Goal: Navigation & Orientation: Find specific page/section

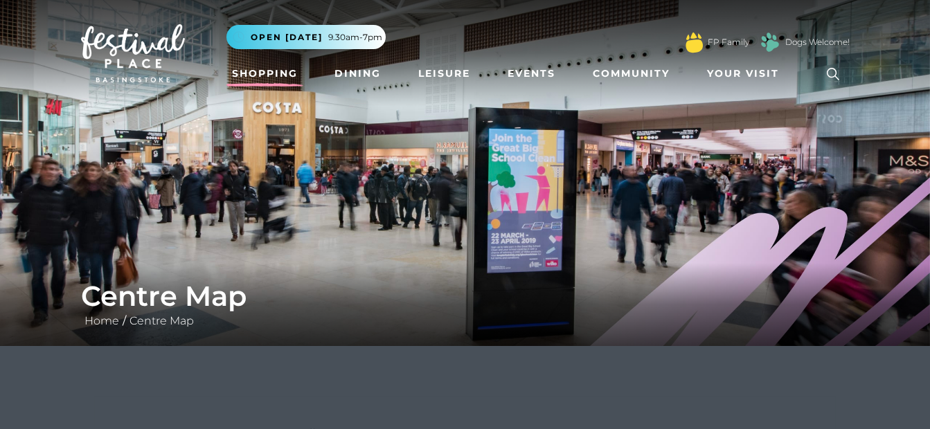
click at [251, 78] on link "Shopping" at bounding box center [264, 74] width 77 height 26
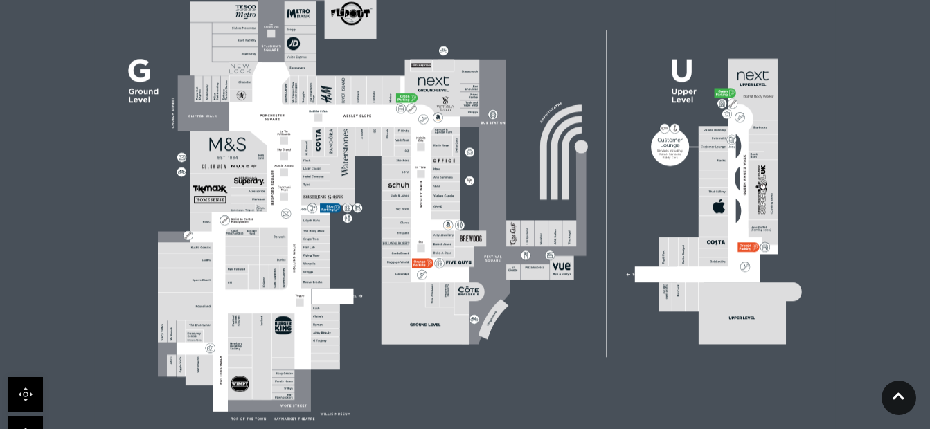
scroll to position [461, 0]
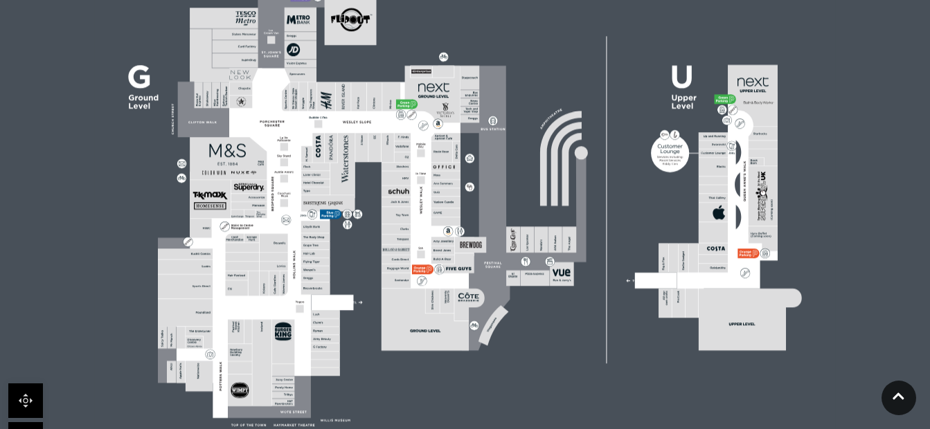
click at [27, 398] on link at bounding box center [25, 401] width 35 height 35
drag, startPoint x: 353, startPoint y: 304, endPoint x: 380, endPoint y: 393, distance: 93.3
click at [380, 393] on icon at bounding box center [464, 196] width 929 height 523
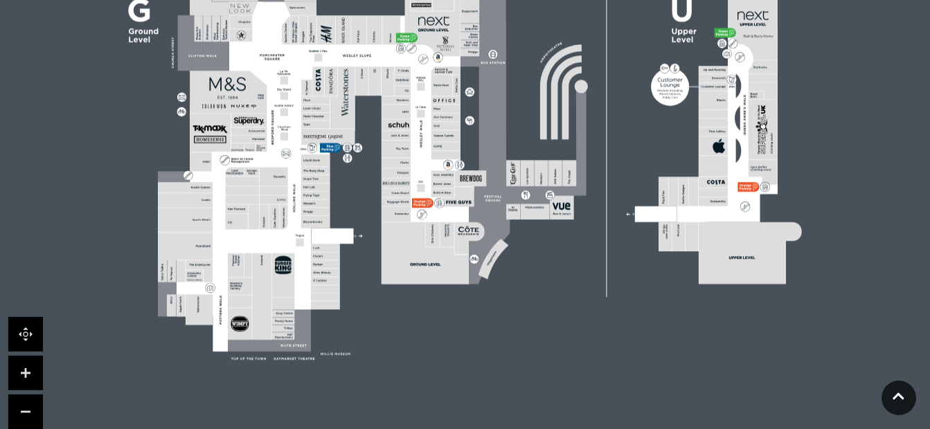
scroll to position [591, 0]
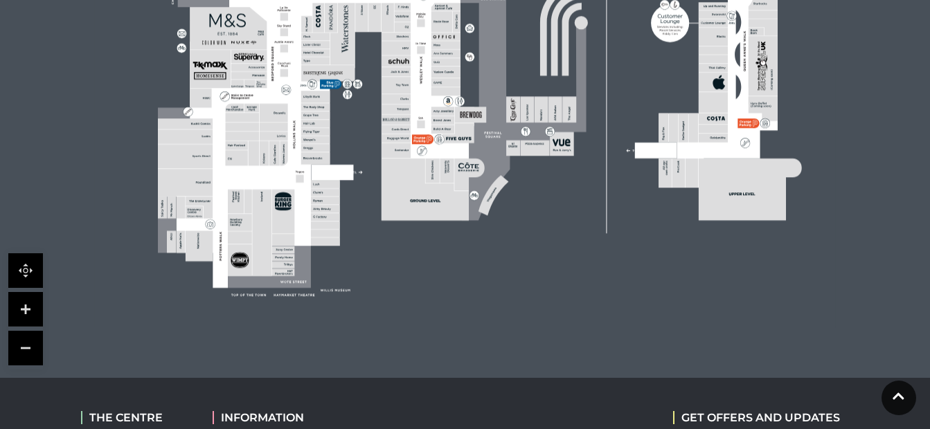
click at [33, 305] on link at bounding box center [25, 309] width 35 height 35
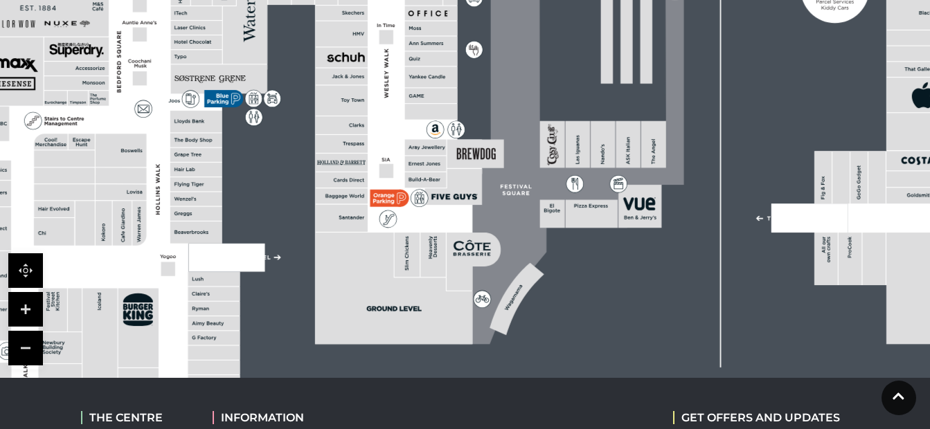
click at [33, 305] on link at bounding box center [25, 309] width 35 height 35
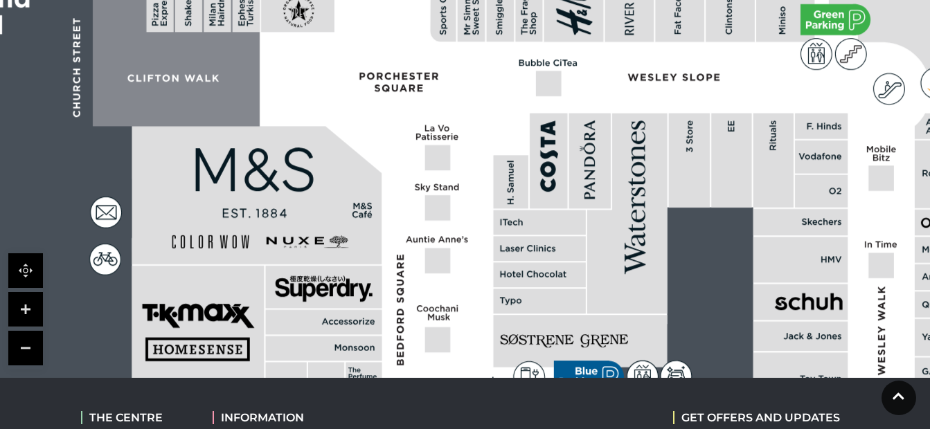
drag, startPoint x: 310, startPoint y: 123, endPoint x: 868, endPoint y: 375, distance: 612.4
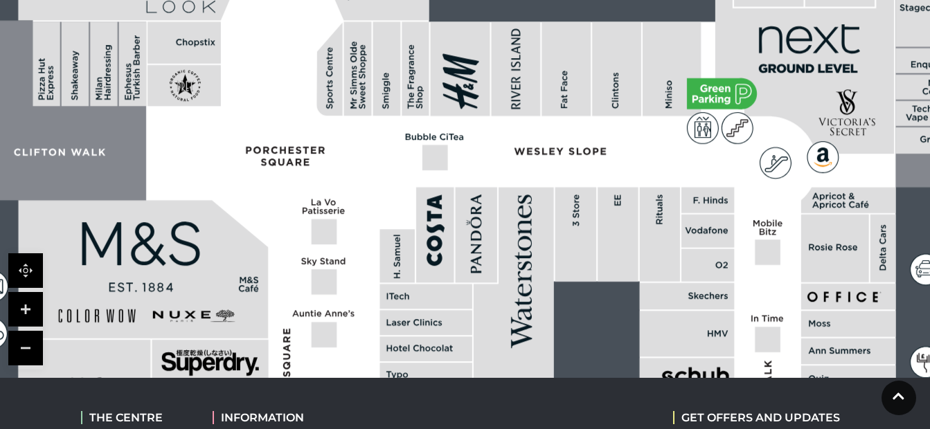
drag, startPoint x: 364, startPoint y: 118, endPoint x: 251, endPoint y: 193, distance: 135.6
click at [251, 193] on rect at bounding box center [199, 98] width 107 height 242
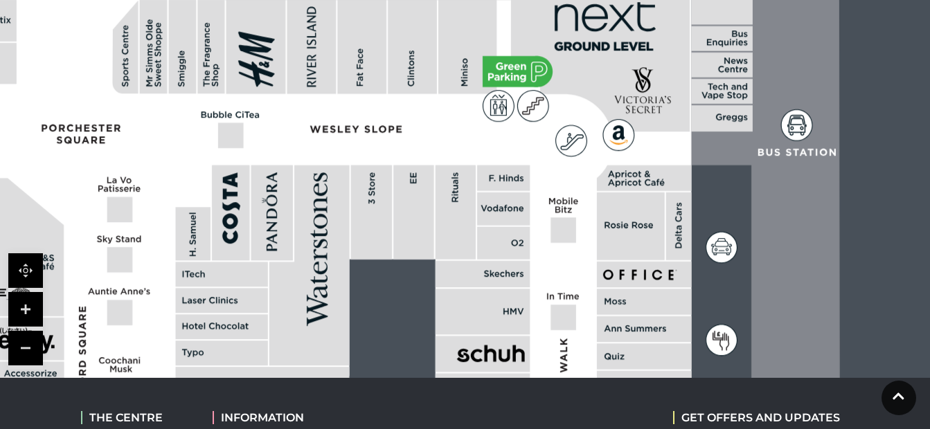
drag, startPoint x: 683, startPoint y: 276, endPoint x: 479, endPoint y: 254, distance: 204.8
click at [479, 254] on rect at bounding box center [503, 243] width 53 height 33
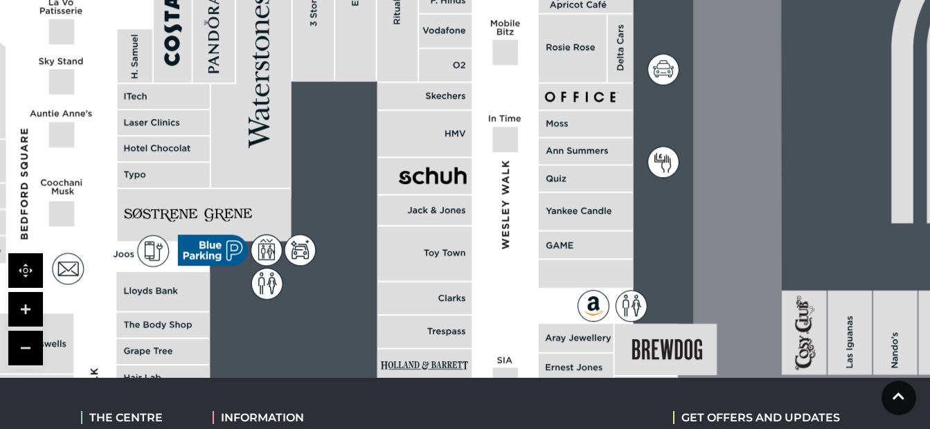
drag, startPoint x: 541, startPoint y: 179, endPoint x: 483, endPoint y: -66, distance: 251.4
click at [483, 0] on html "Skip to Navigation Skip to Content Toggle navigation .st5{fill:none;stroke:#FFF…" at bounding box center [465, 44] width 930 height 1271
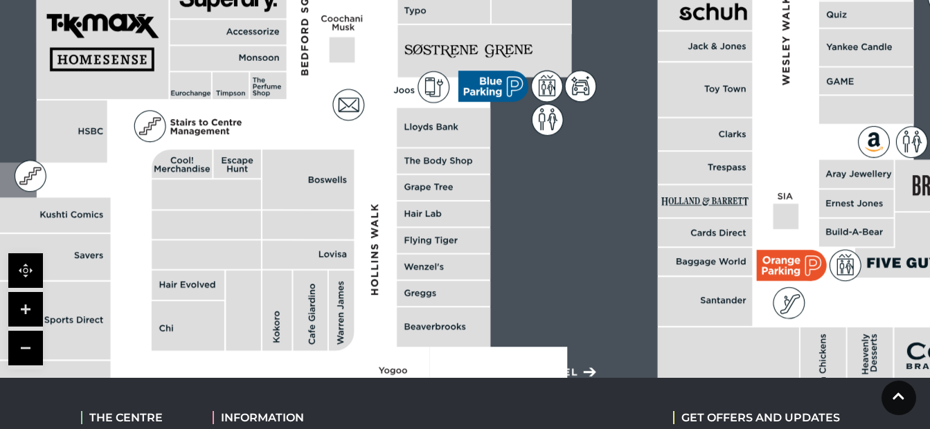
drag, startPoint x: 348, startPoint y: 207, endPoint x: 628, endPoint y: 43, distance: 324.9
click at [628, 43] on rect at bounding box center [927, 28] width 2403 height 1694
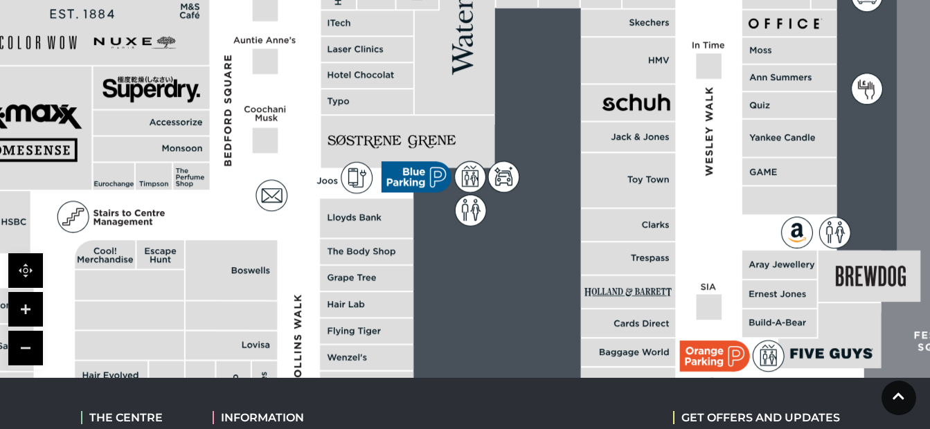
drag, startPoint x: 361, startPoint y: 275, endPoint x: -3, endPoint y: 459, distance: 408.2
click at [0, 429] on html "Skip to Navigation Skip to Content Toggle navigation .st5{fill:none;stroke:#FFF…" at bounding box center [465, 44] width 930 height 1271
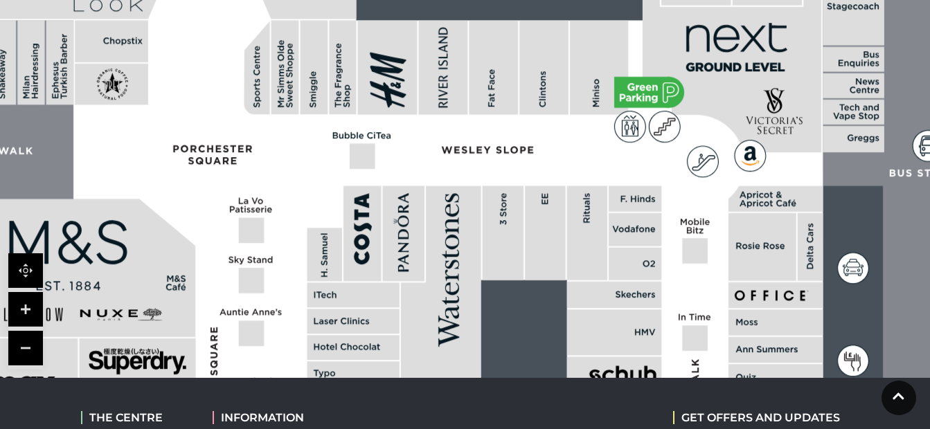
drag, startPoint x: 545, startPoint y: 97, endPoint x: 557, endPoint y: 424, distance: 327.7
click at [557, 424] on body "Skip to Navigation Skip to Content Toggle navigation .st5{fill:none;stroke:#FFF…" at bounding box center [465, 44] width 930 height 1271
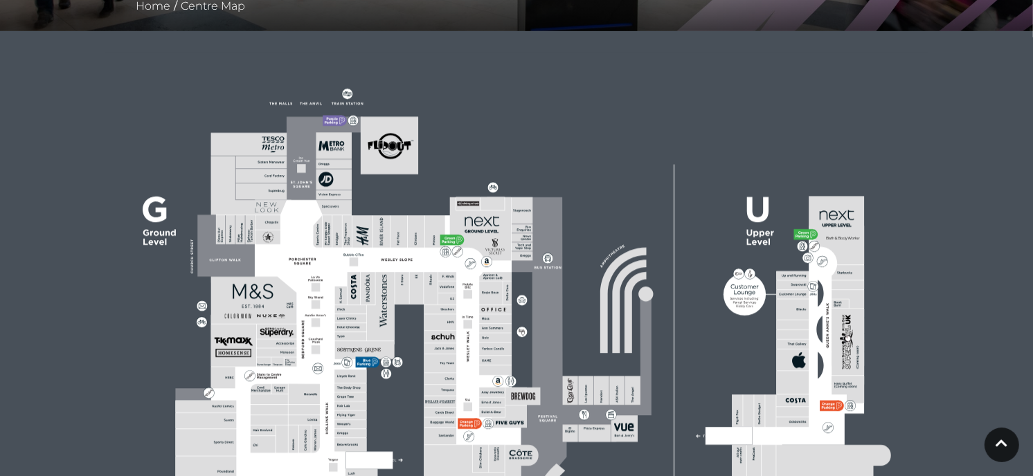
scroll to position [0, 0]
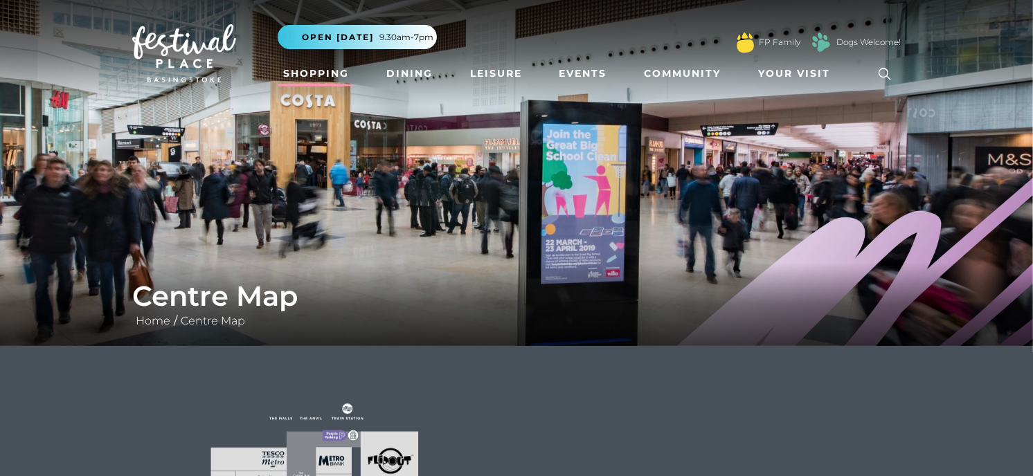
click at [324, 71] on link "Shopping" at bounding box center [316, 74] width 77 height 26
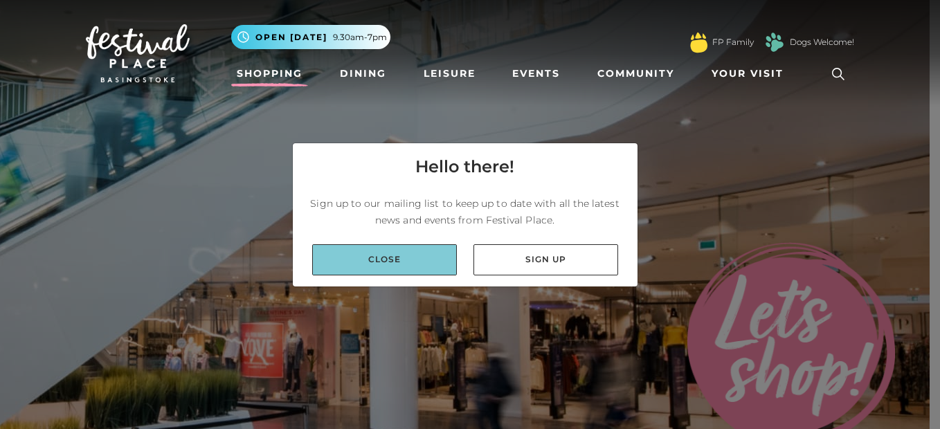
click at [403, 269] on link "Close" at bounding box center [384, 259] width 145 height 31
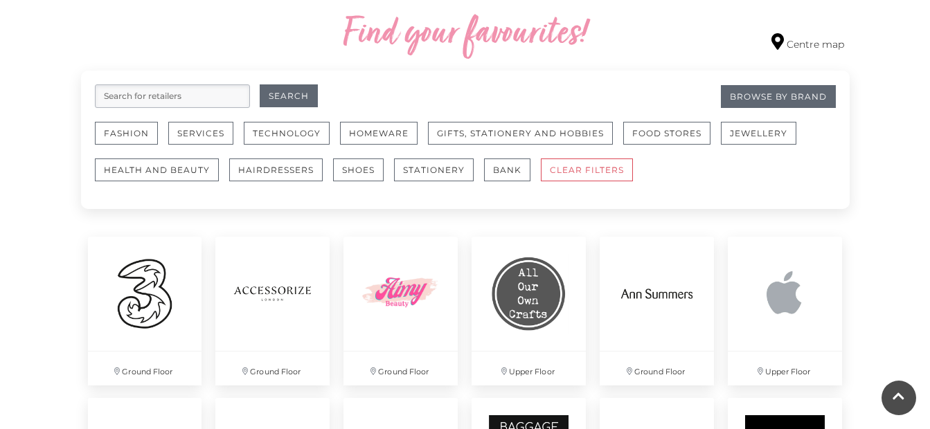
scroll to position [764, 0]
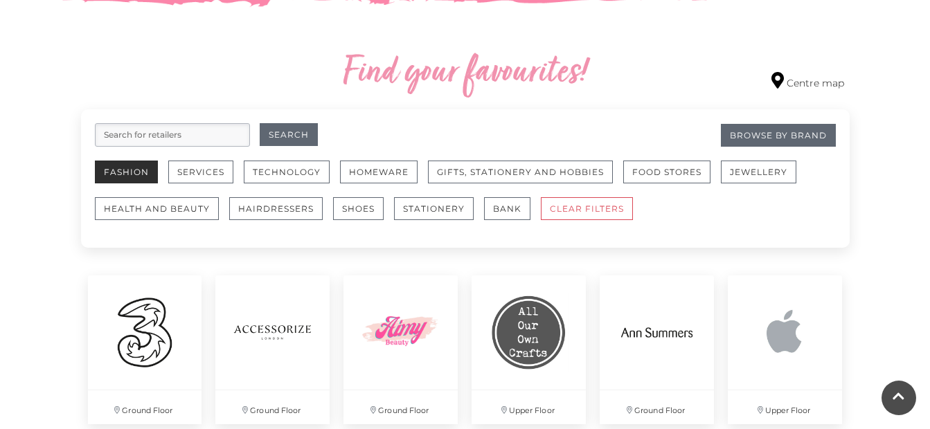
click at [134, 178] on button "Fashion" at bounding box center [126, 172] width 63 height 23
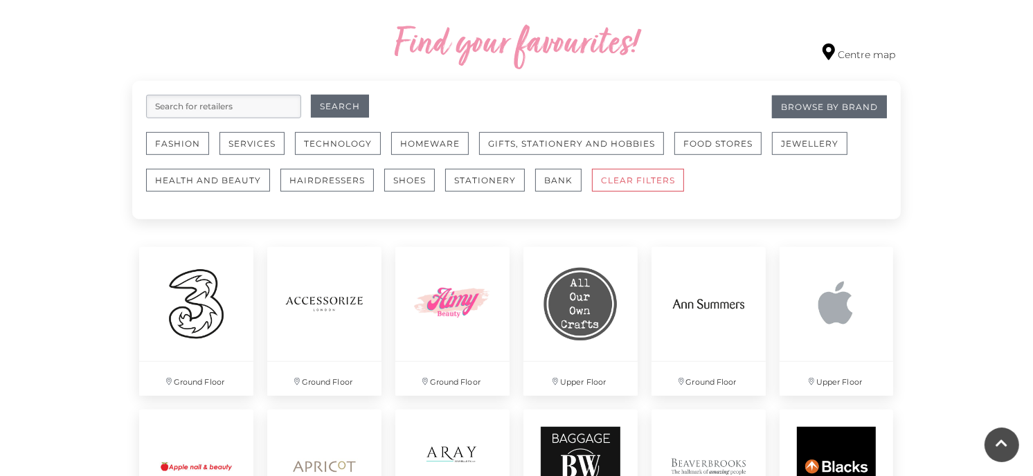
scroll to position [815, 0]
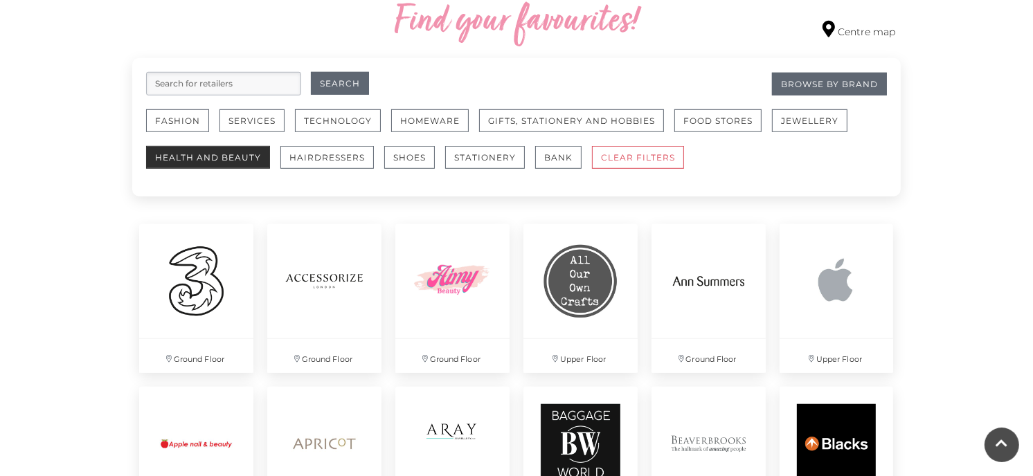
click at [218, 155] on button "Health and Beauty" at bounding box center [208, 157] width 124 height 23
